Goal: Find specific page/section

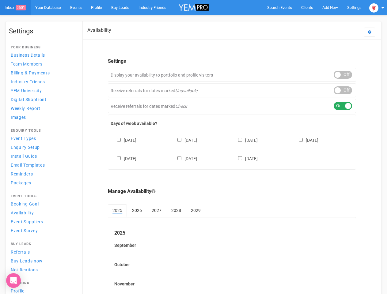
click at [193, 147] on div "[DATE] [DATE] [DATE] [DATE] [DATE] [DATE] [DATE]" at bounding box center [232, 146] width 243 height 37
click at [279, 7] on span "Search Events" at bounding box center [279, 7] width 25 height 5
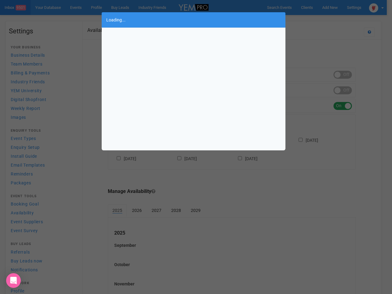
click at [316, 20] on div "Loading..." at bounding box center [196, 147] width 392 height 294
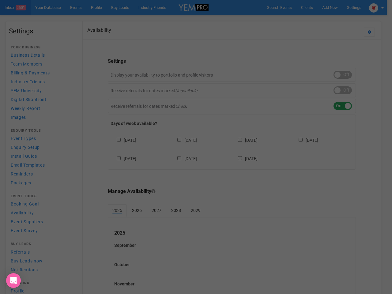
click at [376, 7] on div at bounding box center [196, 147] width 392 height 294
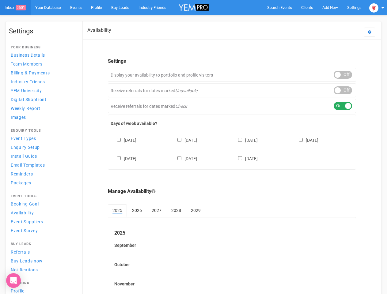
click at [343, 75] on div "ON OFF" at bounding box center [343, 75] width 18 height 8
click at [343, 90] on div "ON OFF" at bounding box center [343, 90] width 18 height 8
click at [343, 106] on div "ON OFF" at bounding box center [343, 106] width 18 height 8
click at [232, 149] on div "[DATE] [DATE] [DATE] [DATE] [DATE] [DATE] [DATE]" at bounding box center [232, 146] width 243 height 37
